Goal: Task Accomplishment & Management: Complete application form

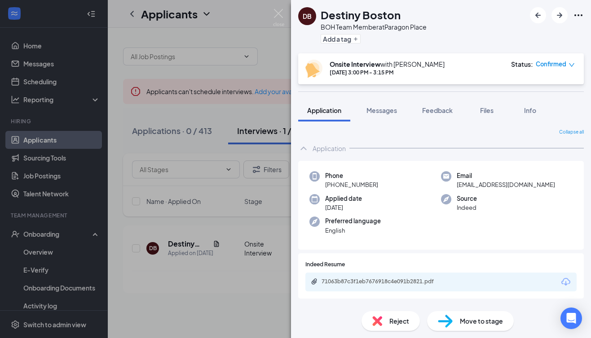
click at [451, 325] on img at bounding box center [445, 321] width 15 height 13
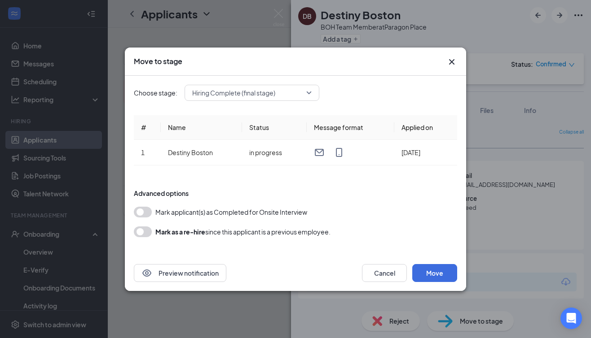
click at [143, 213] on button "button" at bounding box center [143, 212] width 18 height 11
click at [440, 270] on button "Move" at bounding box center [434, 273] width 45 height 18
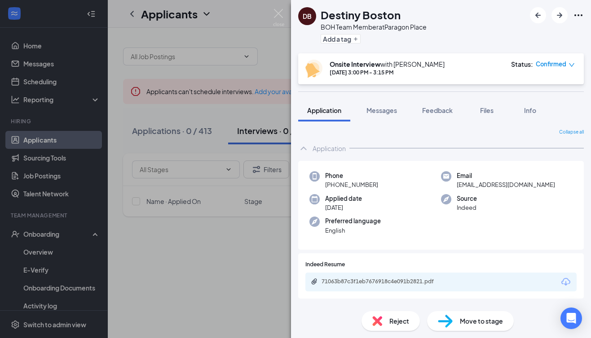
click at [41, 239] on div "DB Destiny Boston BOH Team Member at [GEOGRAPHIC_DATA] Add a tag Onsite Intervi…" at bounding box center [295, 169] width 591 height 338
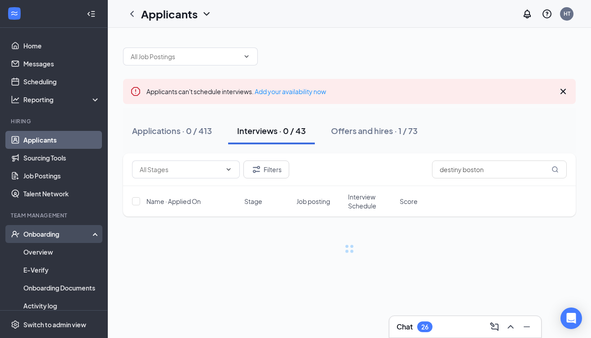
click at [63, 227] on div "Onboarding" at bounding box center [54, 234] width 108 height 18
click at [58, 237] on div "Onboarding" at bounding box center [57, 234] width 69 height 9
click at [43, 249] on link "Overview" at bounding box center [61, 252] width 77 height 18
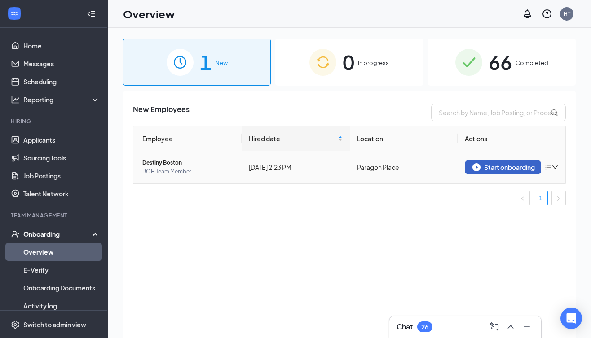
click at [520, 167] on div "Start onboarding" at bounding box center [502, 167] width 61 height 8
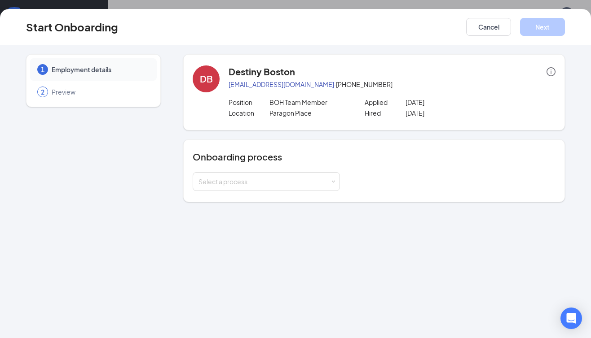
click at [548, 73] on icon "info-circle" at bounding box center [550, 71] width 9 height 9
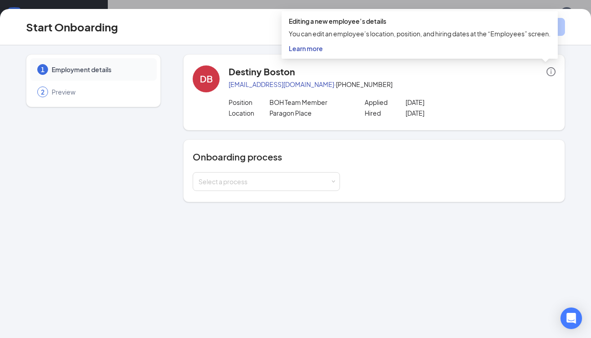
click at [548, 73] on icon "info-circle" at bounding box center [550, 71] width 9 height 9
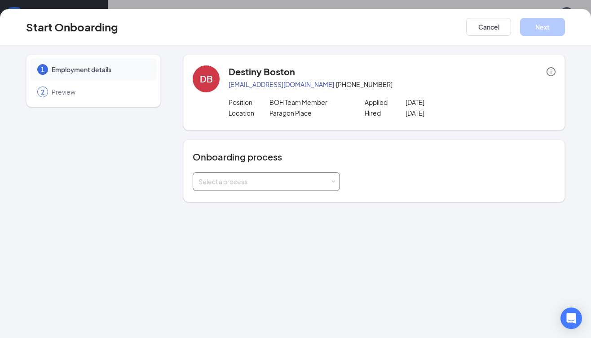
click at [314, 182] on div "Select a process" at bounding box center [264, 181] width 132 height 9
click at [298, 199] on li "Onboarding" at bounding box center [266, 201] width 147 height 16
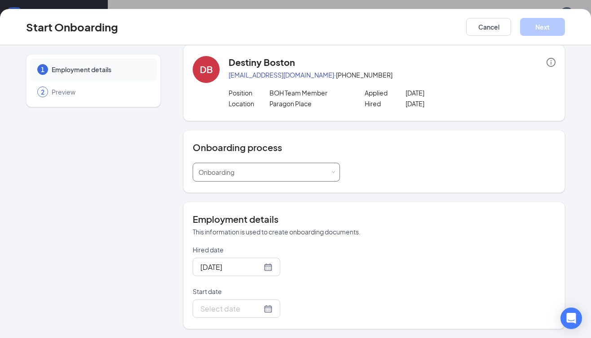
scroll to position [40, 0]
click at [258, 308] on div at bounding box center [236, 308] width 72 height 11
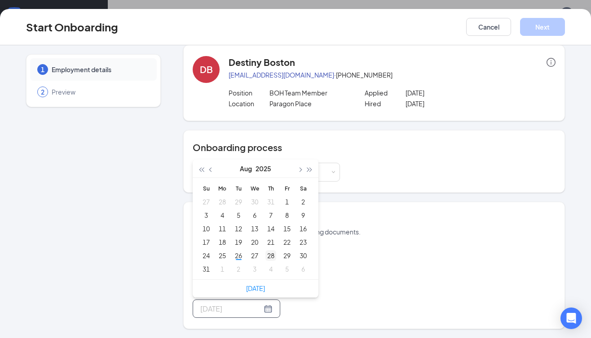
type input "[DATE]"
click at [272, 258] on div "28" at bounding box center [270, 255] width 11 height 11
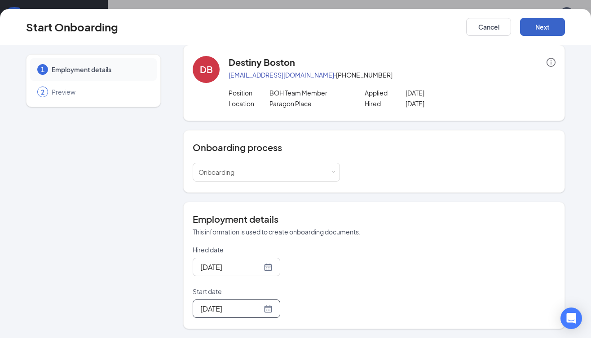
click at [538, 33] on button "Next" at bounding box center [542, 27] width 45 height 18
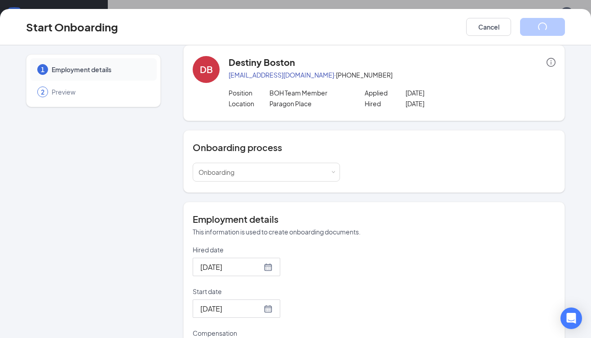
scroll to position [0, 0]
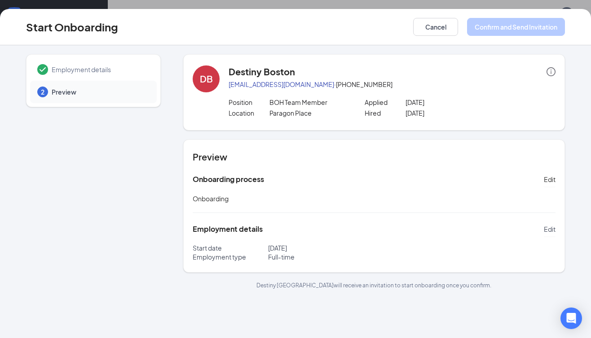
click at [550, 226] on span "Edit" at bounding box center [550, 229] width 12 height 9
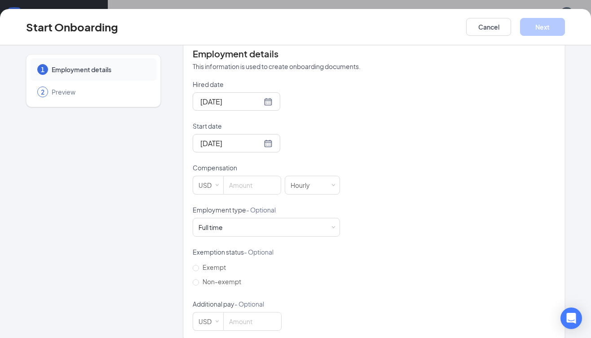
scroll to position [188, 0]
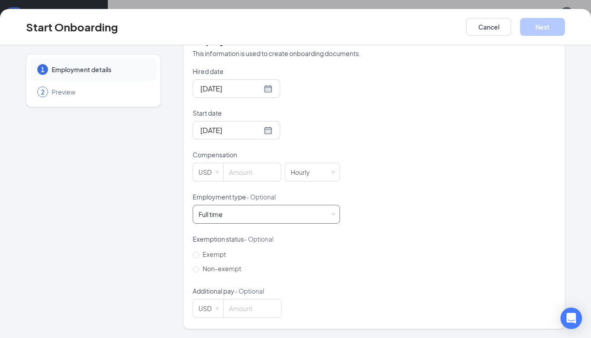
click at [294, 215] on div "Full time Works 30+ hours per week and is reasonably expected to work" at bounding box center [266, 215] width 136 height 18
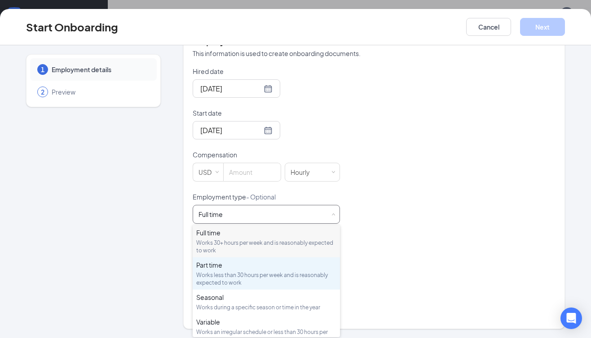
click at [263, 272] on div "Works less than 30 hours per week and is reasonably expected to work" at bounding box center [266, 279] width 140 height 15
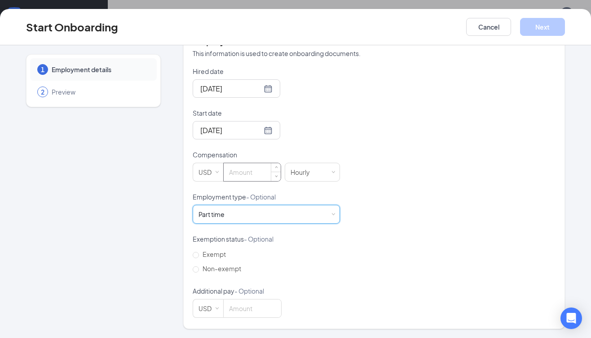
click at [250, 176] on input at bounding box center [252, 172] width 57 height 18
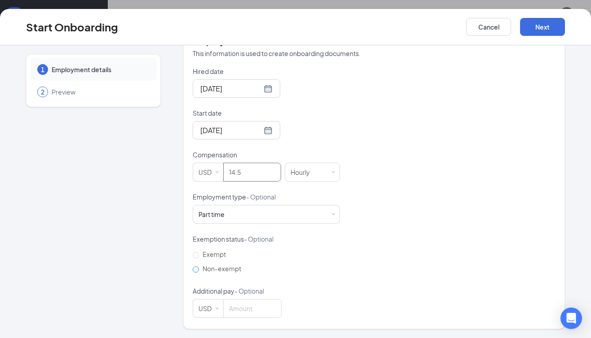
type input "14.5"
click at [195, 270] on input "Non-exempt" at bounding box center [196, 270] width 6 height 6
radio input "true"
click at [546, 26] on button "Next" at bounding box center [542, 27] width 45 height 18
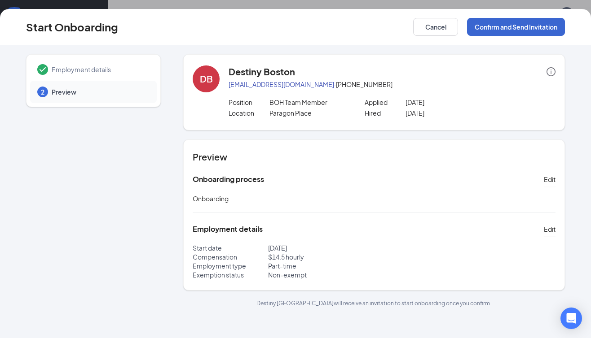
scroll to position [0, 0]
click at [548, 73] on icon "info-circle" at bounding box center [550, 71] width 9 height 9
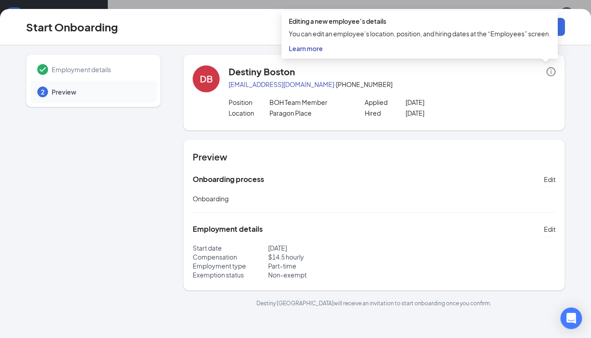
click at [315, 48] on span "Learn more" at bounding box center [306, 48] width 34 height 8
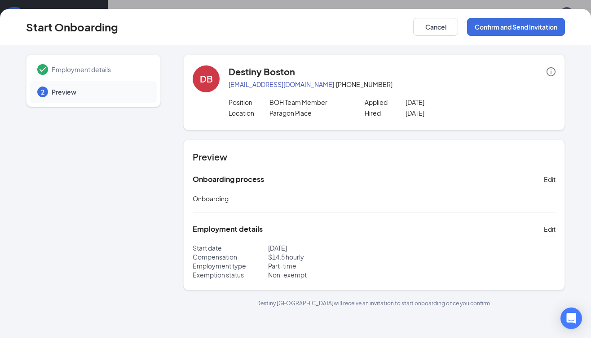
click at [578, 50] on div "Employment details 2 Preview DB Destiny Boston [EMAIL_ADDRESS][DOMAIN_NAME] · […" at bounding box center [295, 191] width 591 height 293
click at [522, 3] on div "Start Onboarding Cancel Confirm and Send Invitation Employment details 2 Previe…" at bounding box center [295, 169] width 591 height 338
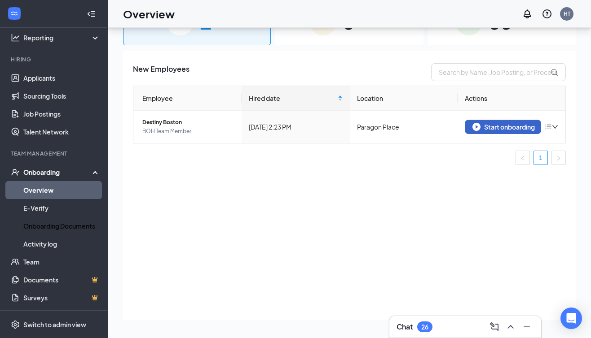
scroll to position [62, 0]
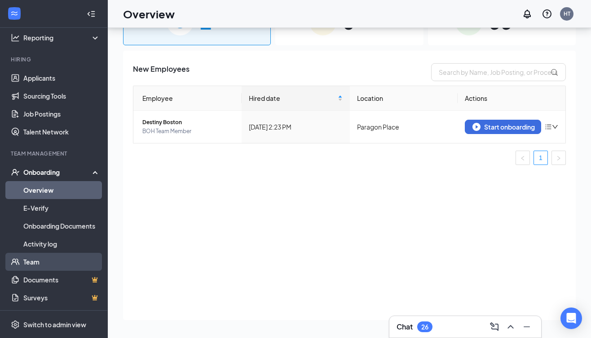
click at [47, 264] on link "Team" at bounding box center [61, 262] width 77 height 18
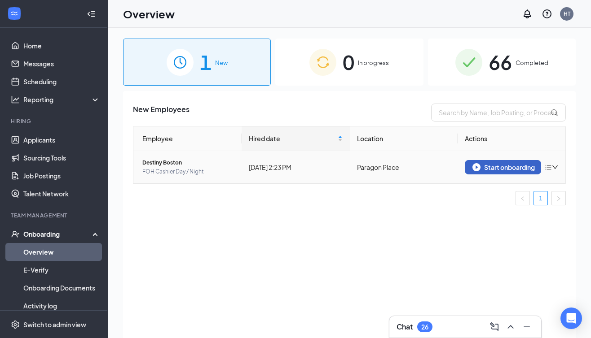
click at [501, 163] on div "Start onboarding" at bounding box center [502, 167] width 61 height 8
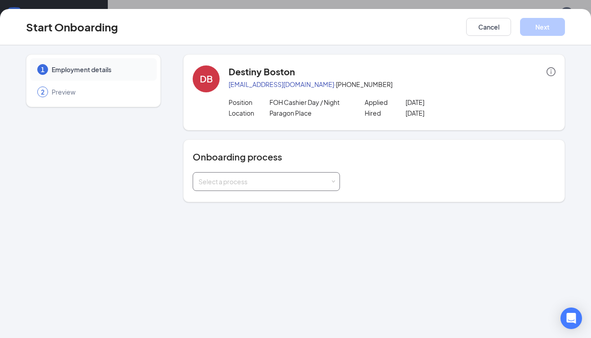
click at [315, 182] on div "Select a process" at bounding box center [264, 181] width 132 height 9
click at [299, 201] on li "Onboarding" at bounding box center [266, 201] width 147 height 16
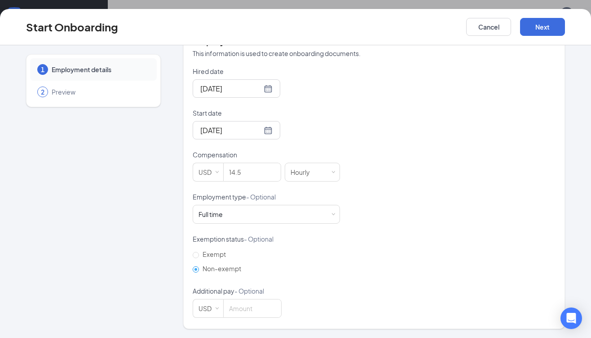
scroll to position [40, 0]
click at [546, 25] on button "Next" at bounding box center [542, 27] width 45 height 18
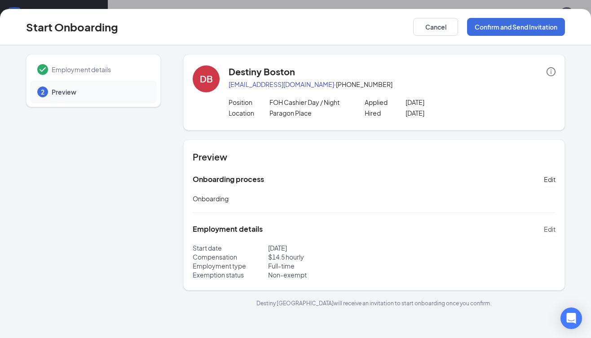
click at [551, 230] on span "Edit" at bounding box center [550, 229] width 12 height 9
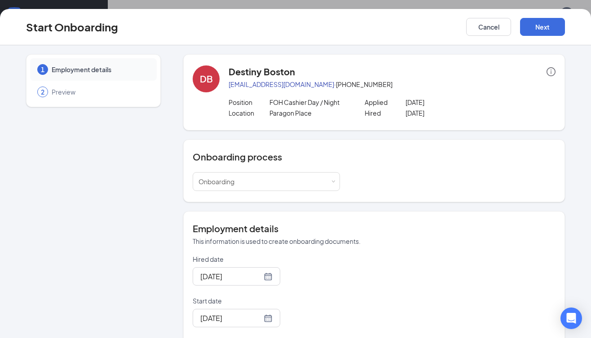
scroll to position [188, 0]
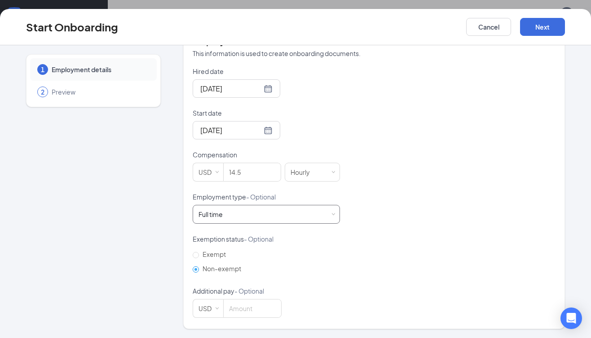
click at [315, 212] on div "Full time Works 30+ hours per week and is reasonably expected to work" at bounding box center [266, 215] width 136 height 18
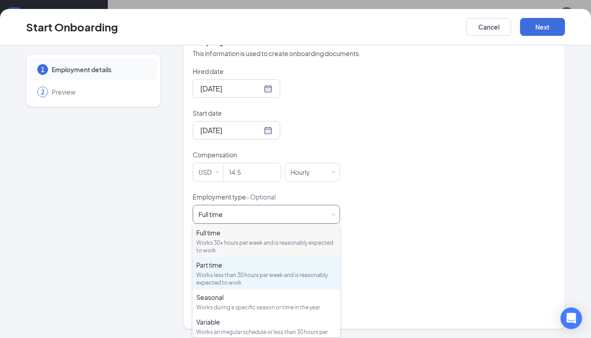
click at [288, 278] on div "Works less than 30 hours per week and is reasonably expected to work" at bounding box center [266, 279] width 140 height 15
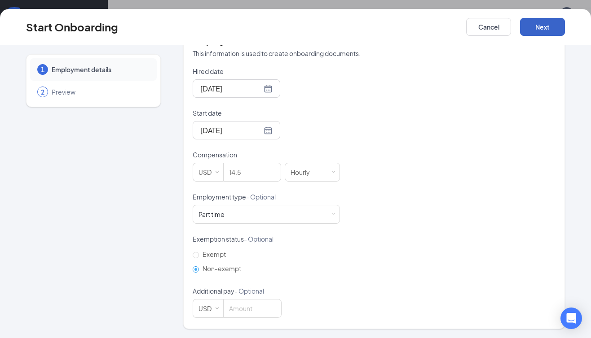
click at [539, 30] on button "Next" at bounding box center [542, 27] width 45 height 18
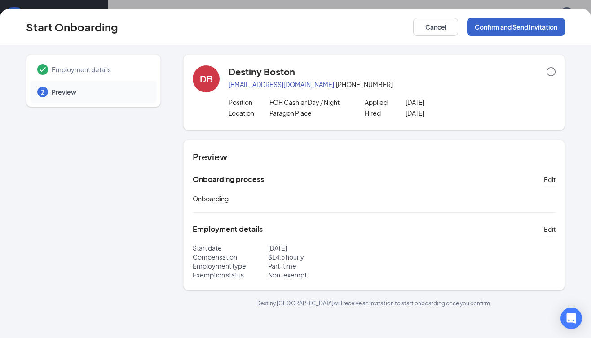
click at [539, 30] on button "Confirm and Send Invitation" at bounding box center [516, 27] width 98 height 18
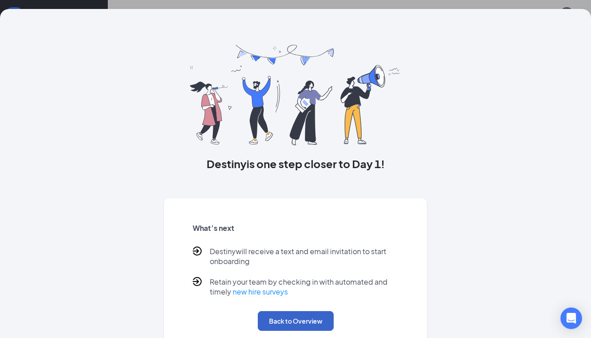
click at [301, 324] on button "Back to Overview" at bounding box center [296, 321] width 76 height 20
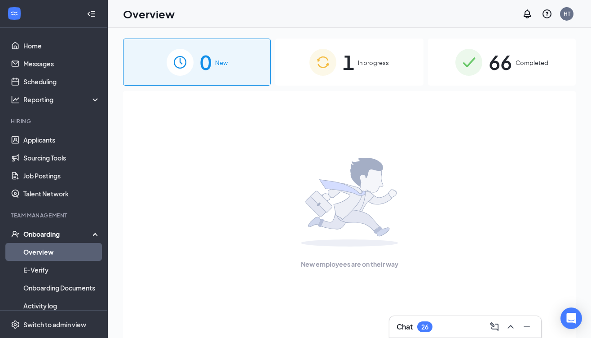
click at [355, 68] on div "1 In progress" at bounding box center [349, 62] width 148 height 47
